Goal: Task Accomplishment & Management: Complete application form

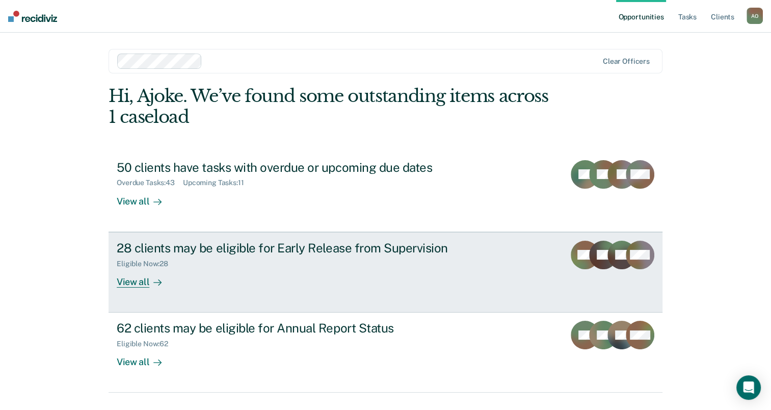
click at [136, 282] on div "View all" at bounding box center [145, 278] width 57 height 20
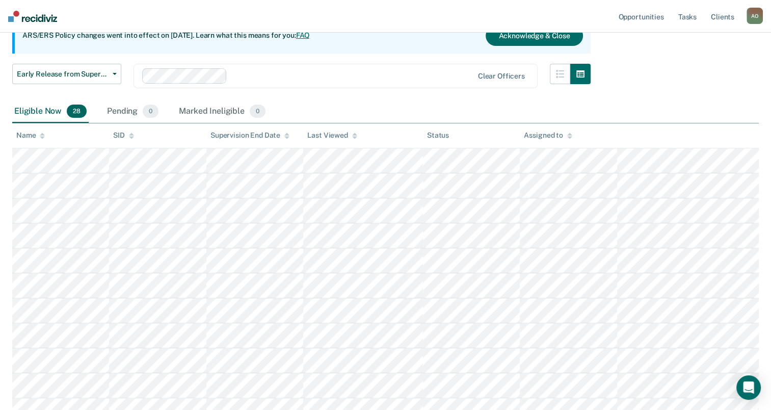
scroll to position [110, 0]
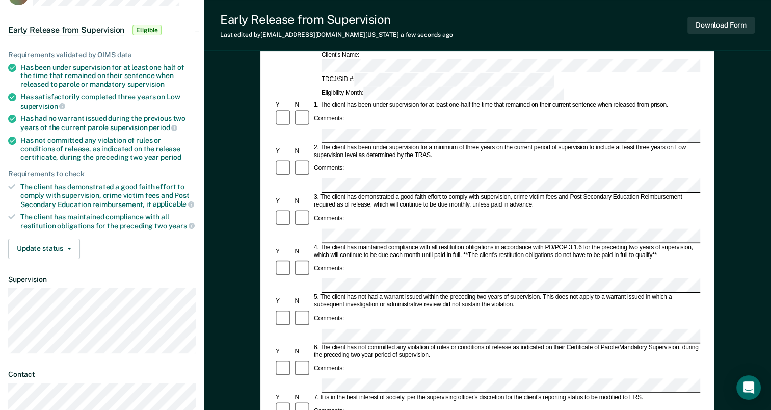
scroll to position [51, 0]
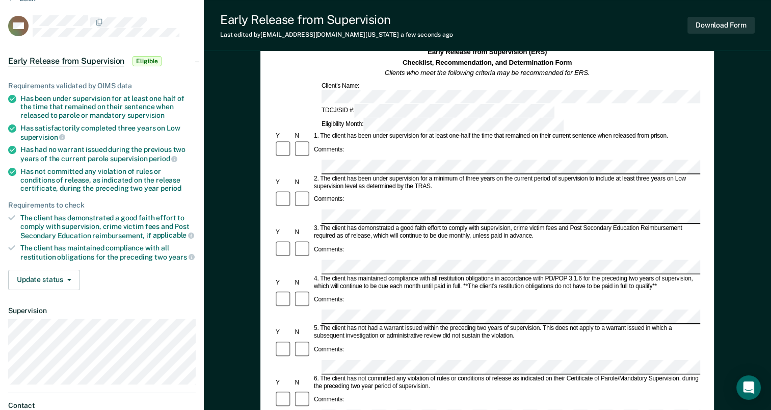
click at [585, 190] on div "Comments:" at bounding box center [487, 199] width 426 height 19
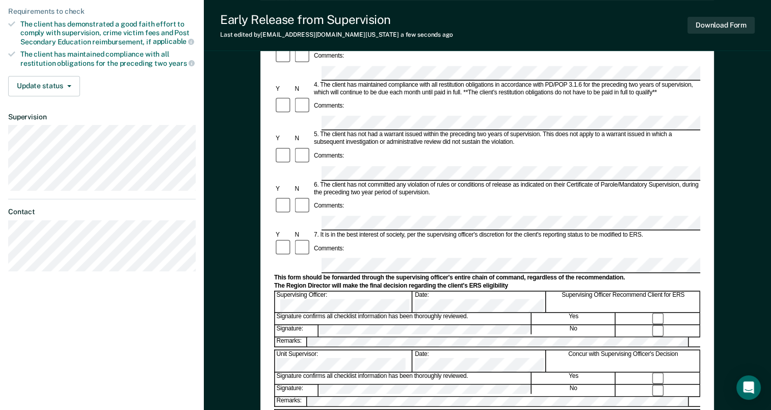
scroll to position [255, 0]
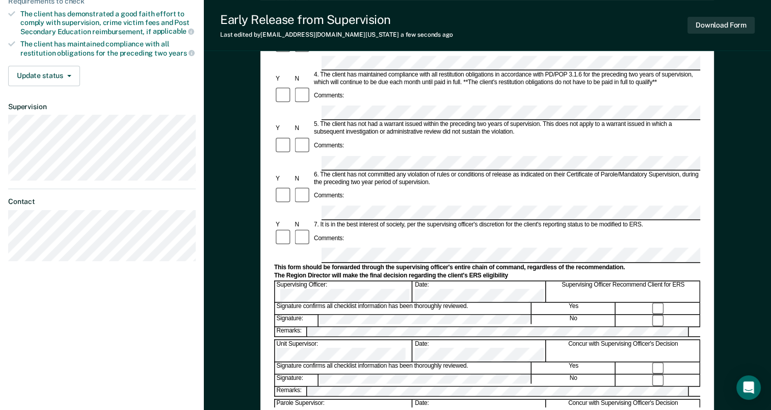
click at [744, 230] on div "Early Release from Supervision (ERS) Checklist, Recommendation, and Determinati…" at bounding box center [487, 154] width 567 height 692
click at [710, 21] on button "Download Form" at bounding box center [721, 25] width 67 height 17
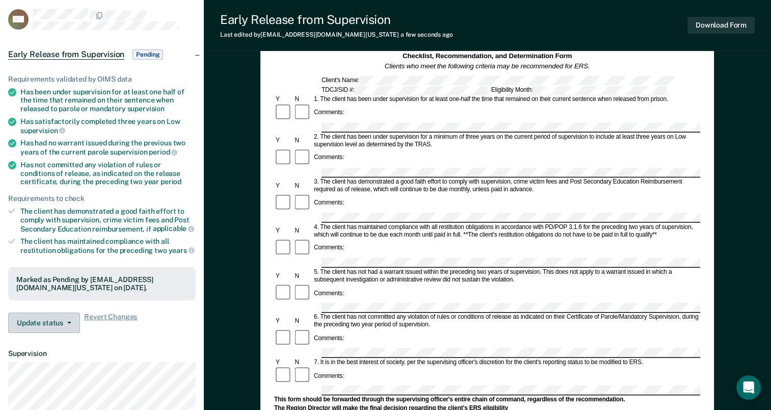
scroll to position [153, 0]
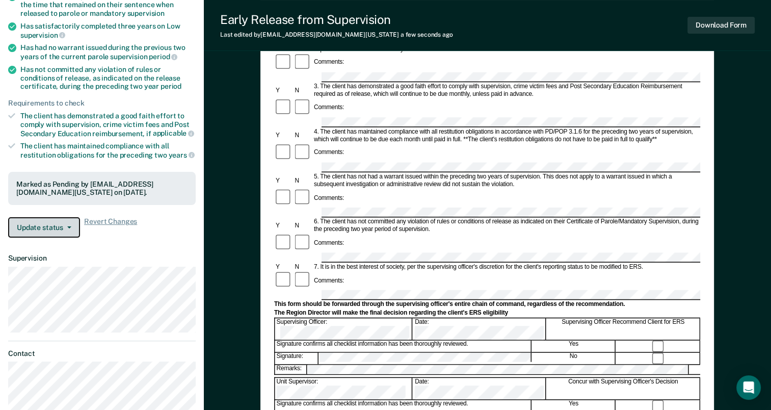
click at [53, 235] on button "Update status" at bounding box center [44, 227] width 72 height 20
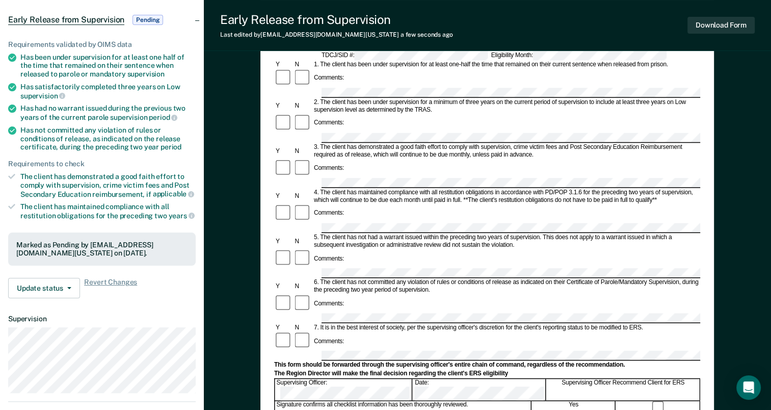
scroll to position [0, 0]
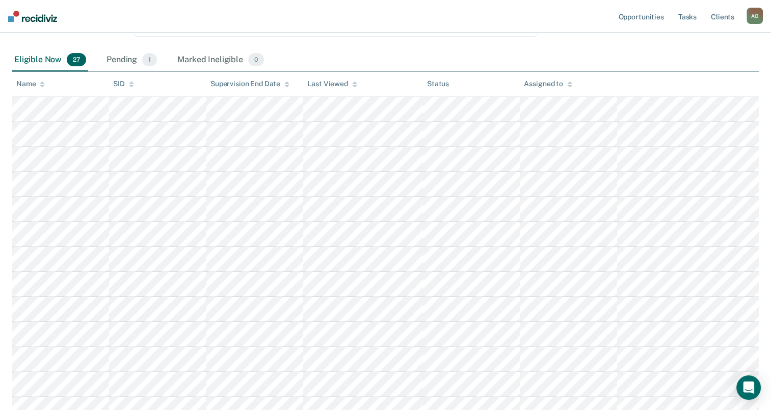
scroll to position [136, 0]
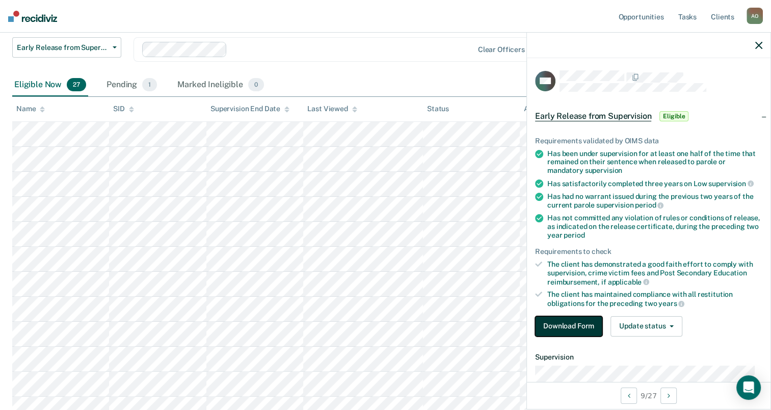
click at [589, 331] on button "Download Form" at bounding box center [568, 326] width 67 height 20
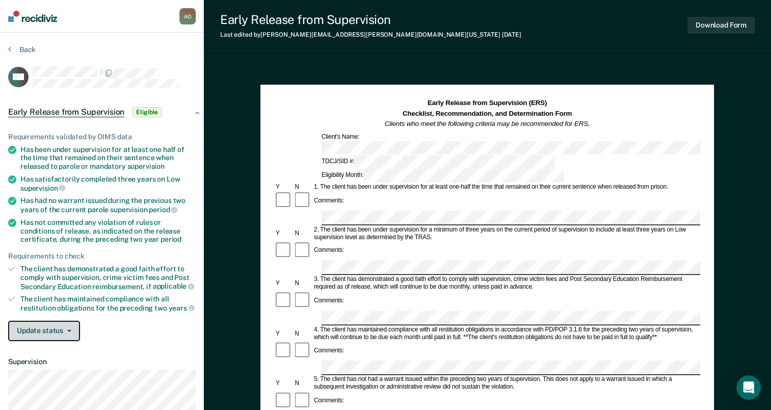
click at [71, 328] on button "Update status" at bounding box center [44, 331] width 72 height 20
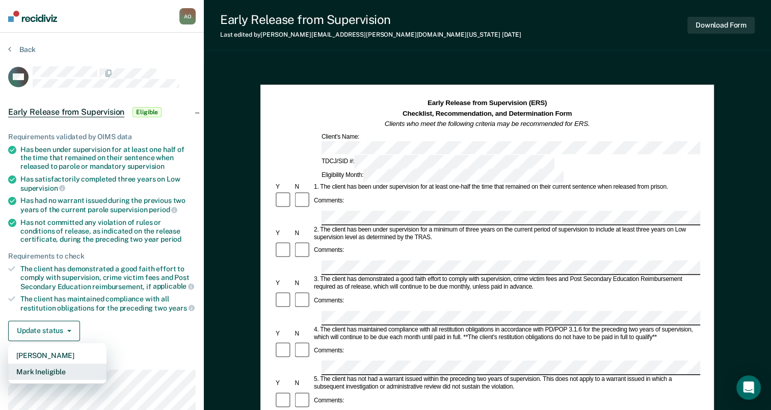
click at [57, 368] on button "Mark Ineligible" at bounding box center [57, 371] width 98 height 16
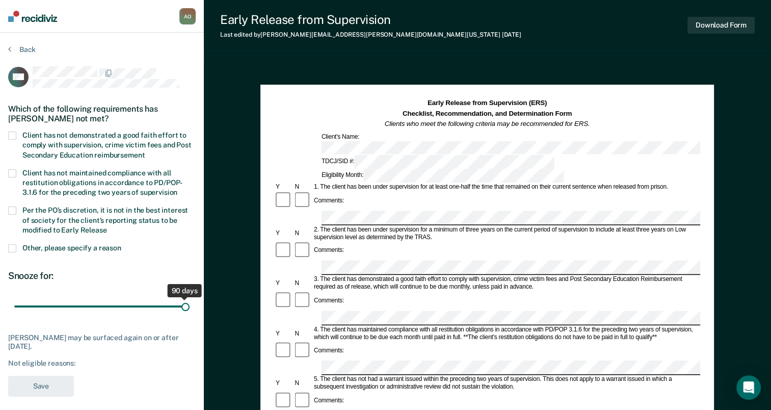
drag, startPoint x: 73, startPoint y: 307, endPoint x: 195, endPoint y: 307, distance: 121.8
type input "90"
click at [190, 307] on input "range" at bounding box center [101, 307] width 175 height 18
click at [14, 132] on span at bounding box center [12, 136] width 8 height 8
click at [145, 151] on input "Client has not demonstrated a good faith effort to comply with supervision, cri…" at bounding box center [145, 151] width 0 height 0
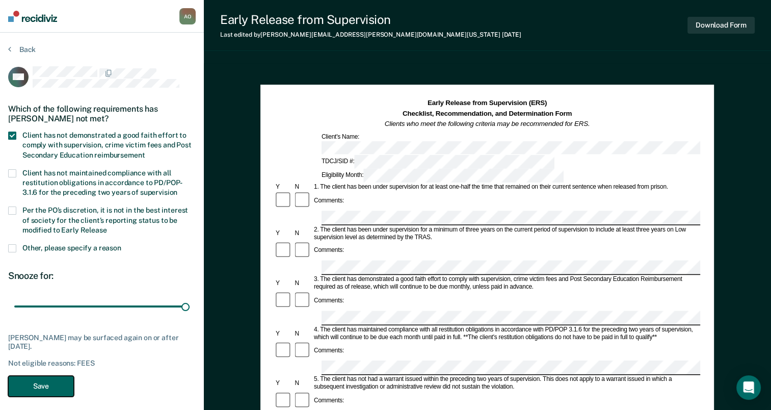
click at [34, 385] on button "Save" at bounding box center [41, 386] width 66 height 21
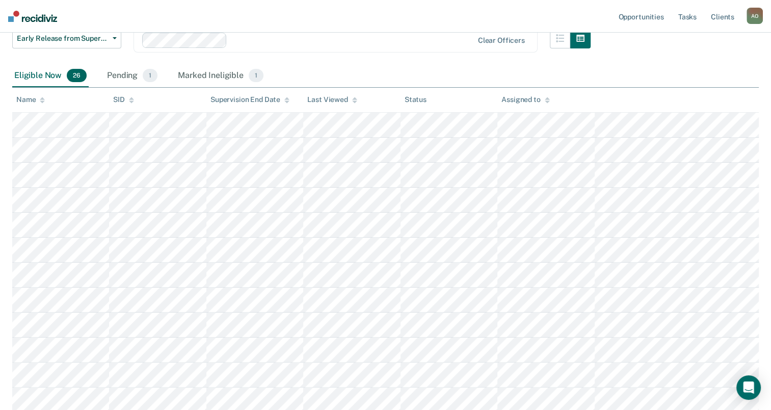
scroll to position [136, 0]
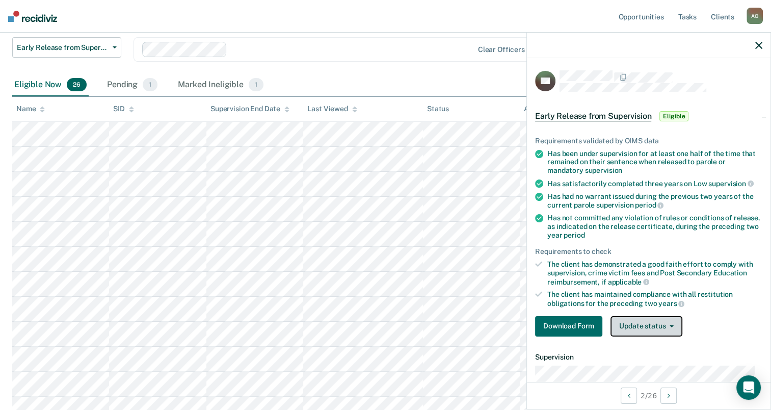
click at [663, 323] on button "Update status" at bounding box center [647, 326] width 72 height 20
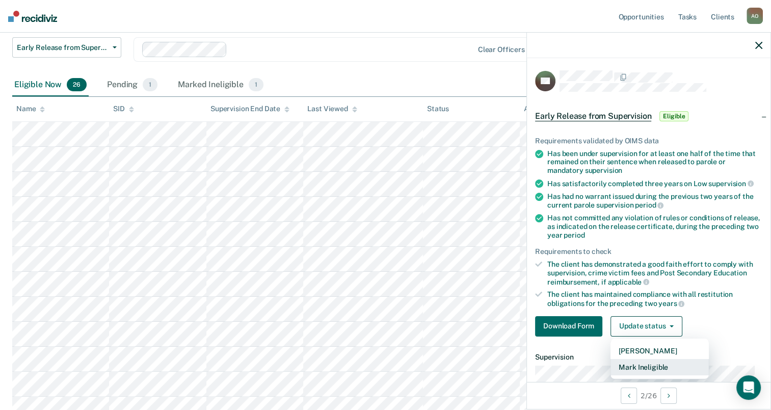
click at [662, 363] on button "Mark Ineligible" at bounding box center [660, 367] width 98 height 16
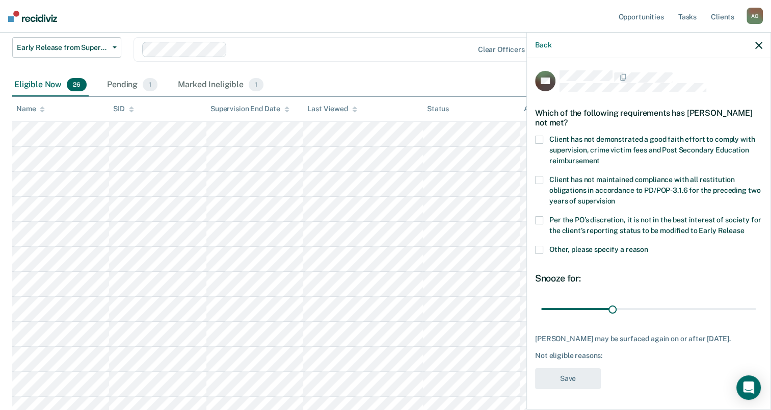
click at [544, 137] on label "Client has not demonstrated a good faith effort to comply with supervision, cri…" at bounding box center [648, 152] width 227 height 32
click at [600, 157] on input "Client has not demonstrated a good faith effort to comply with supervision, cri…" at bounding box center [600, 157] width 0 height 0
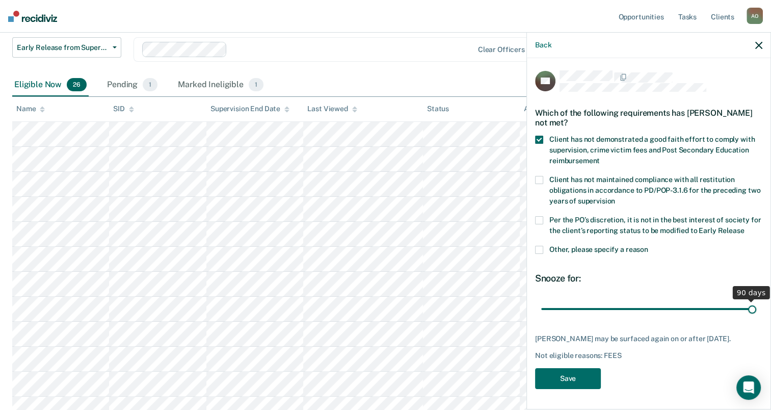
drag, startPoint x: 614, startPoint y: 306, endPoint x: 774, endPoint y: 313, distance: 160.8
type input "90"
click at [756, 313] on input "range" at bounding box center [648, 309] width 215 height 18
click at [568, 378] on button "Save" at bounding box center [568, 378] width 66 height 21
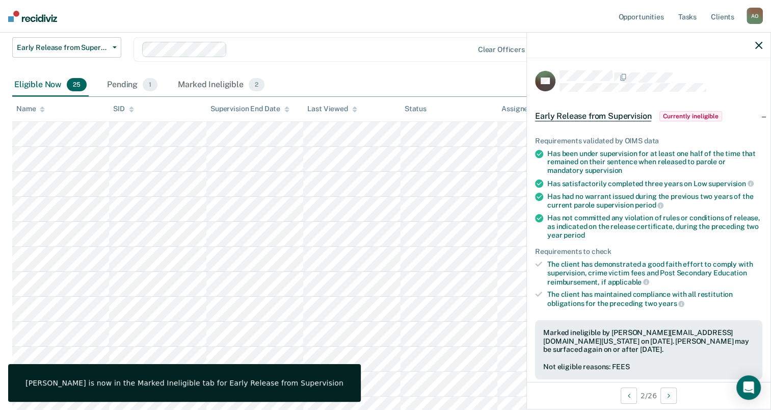
click at [763, 45] on div at bounding box center [649, 45] width 244 height 25
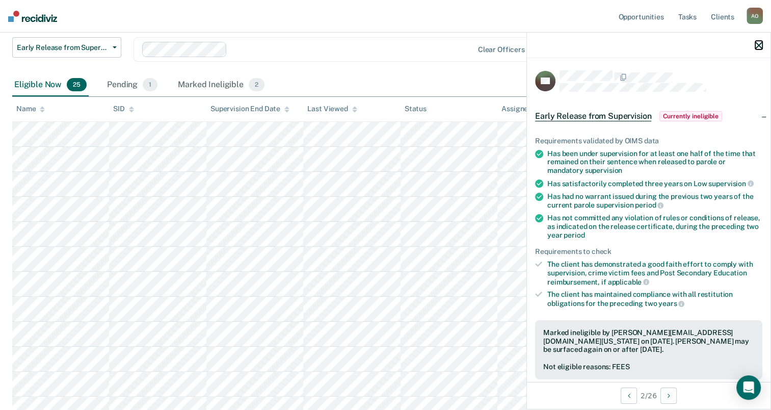
click at [759, 45] on icon "button" at bounding box center [758, 45] width 7 height 7
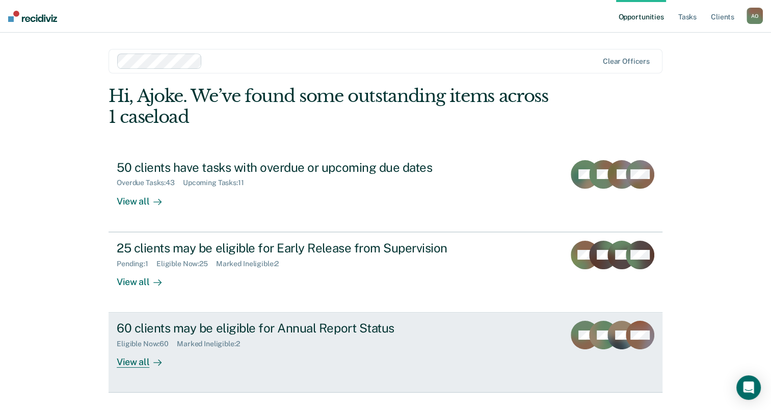
click at [137, 360] on div "View all" at bounding box center [145, 358] width 57 height 20
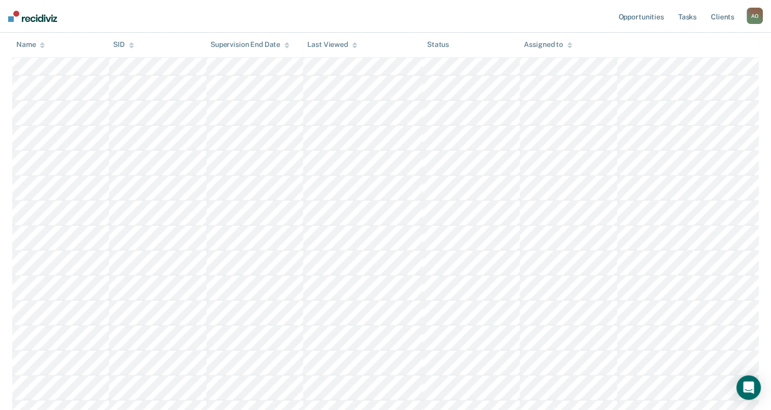
scroll to position [1419, 0]
